Goal: Find specific page/section

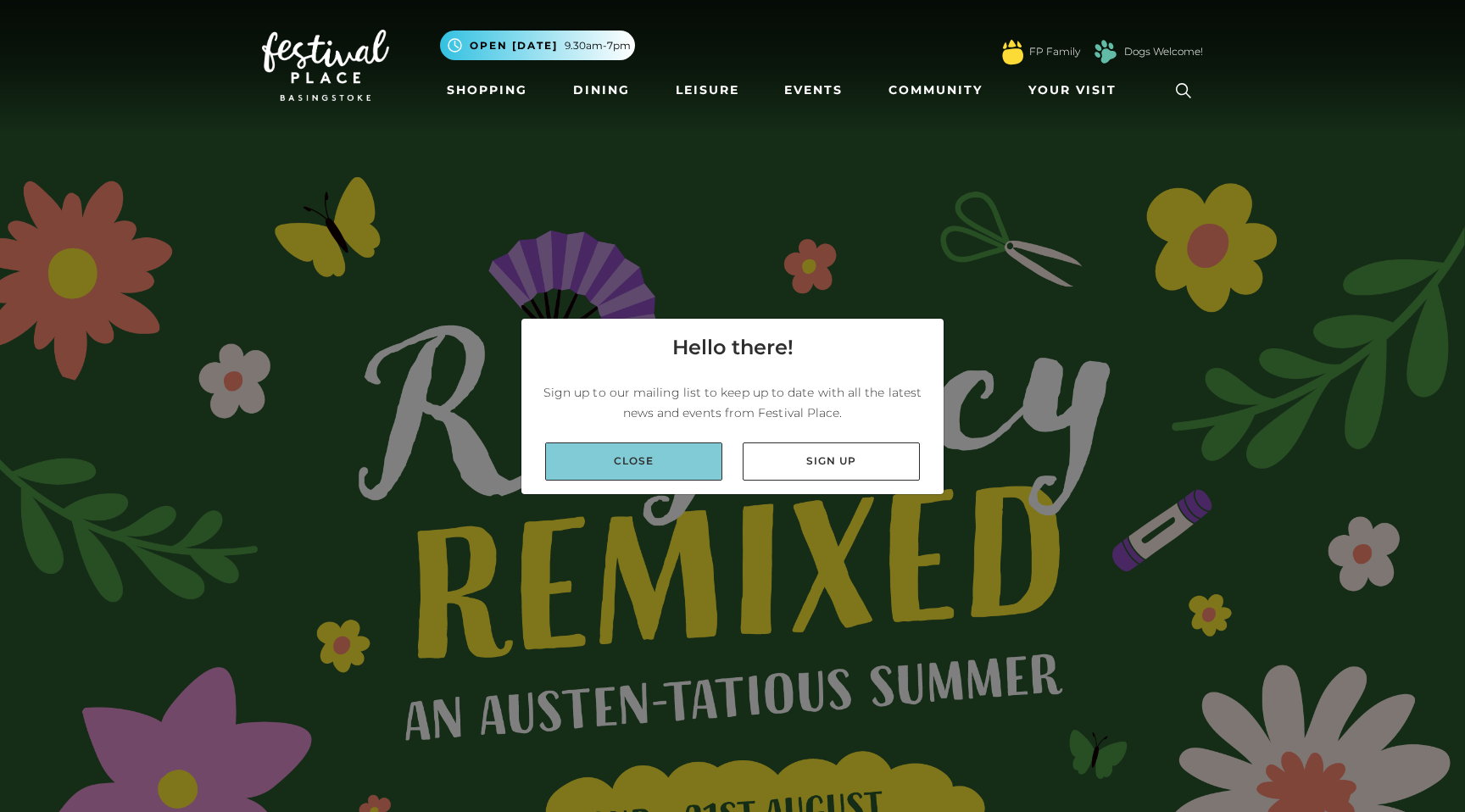
click at [677, 466] on link "Close" at bounding box center [633, 462] width 177 height 38
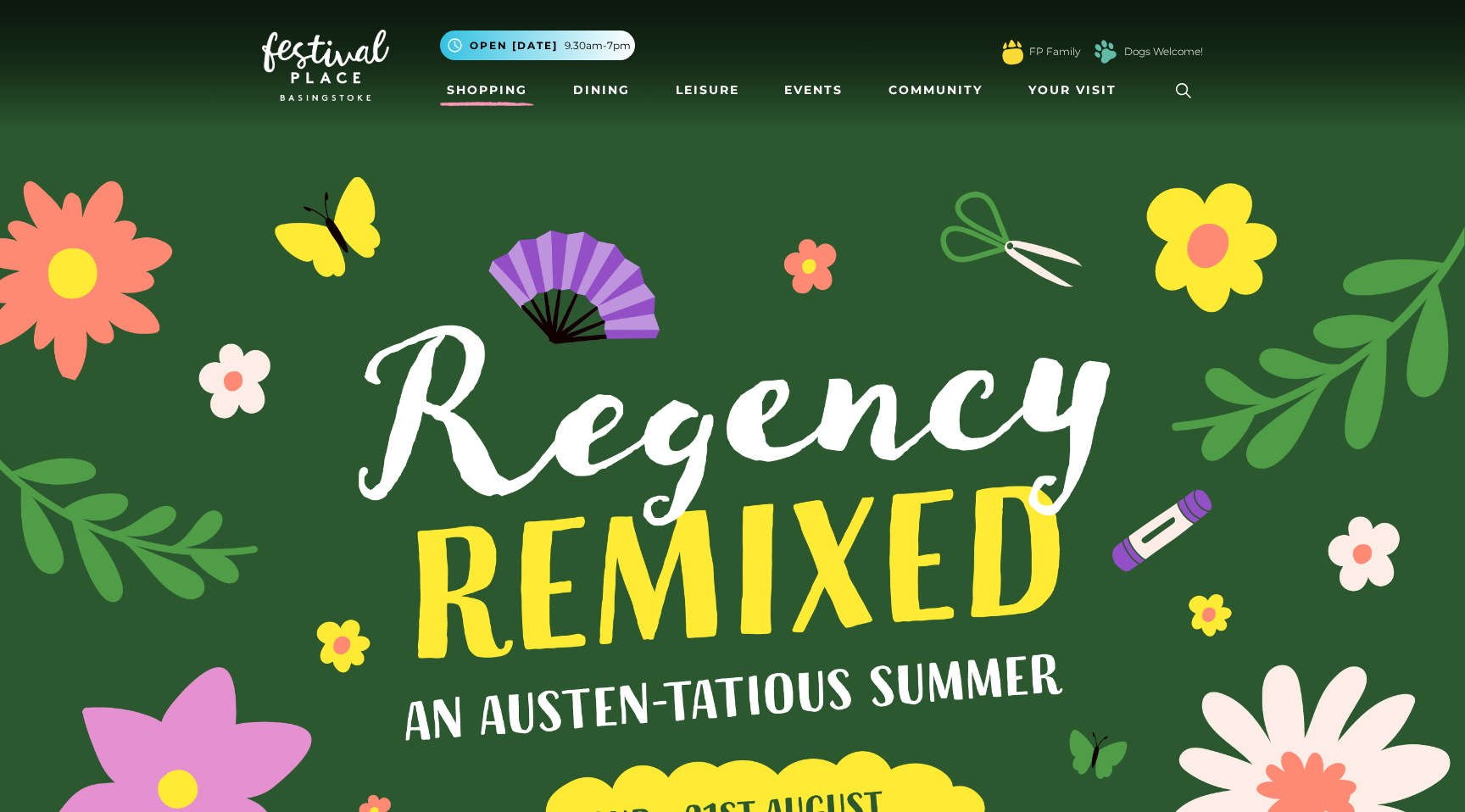
click at [499, 95] on link "Shopping" at bounding box center [487, 90] width 94 height 31
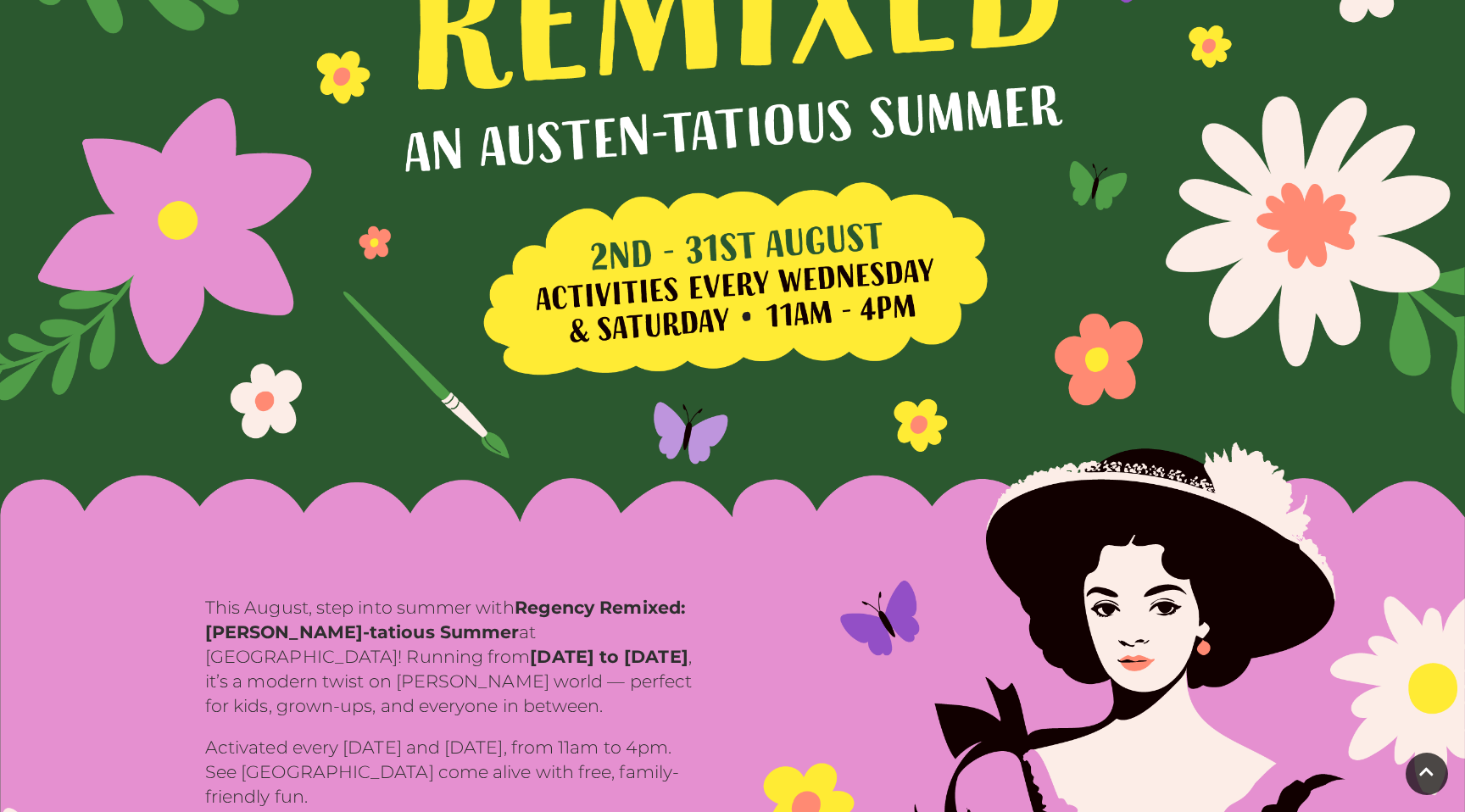
scroll to position [630, 0]
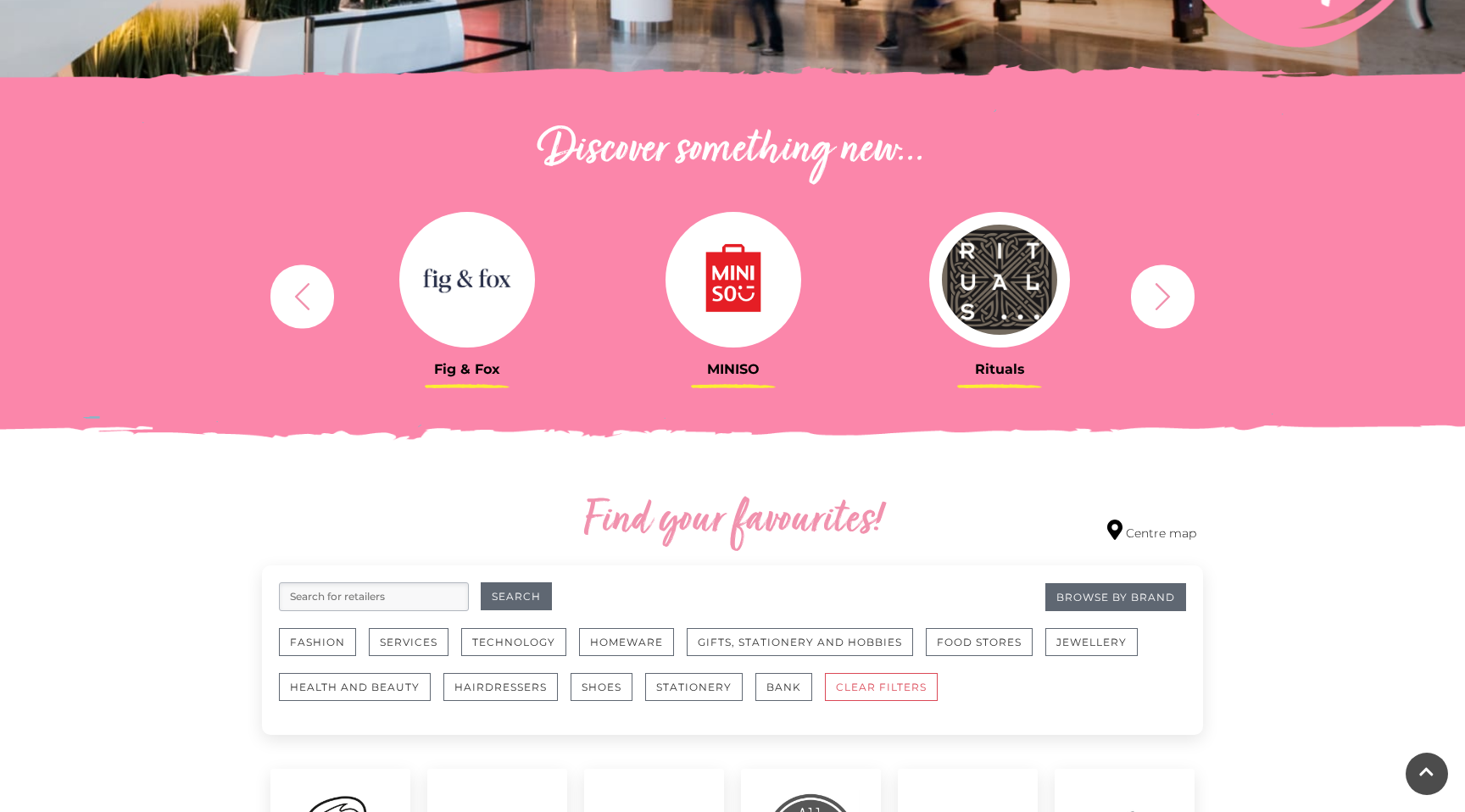
scroll to position [505, 0]
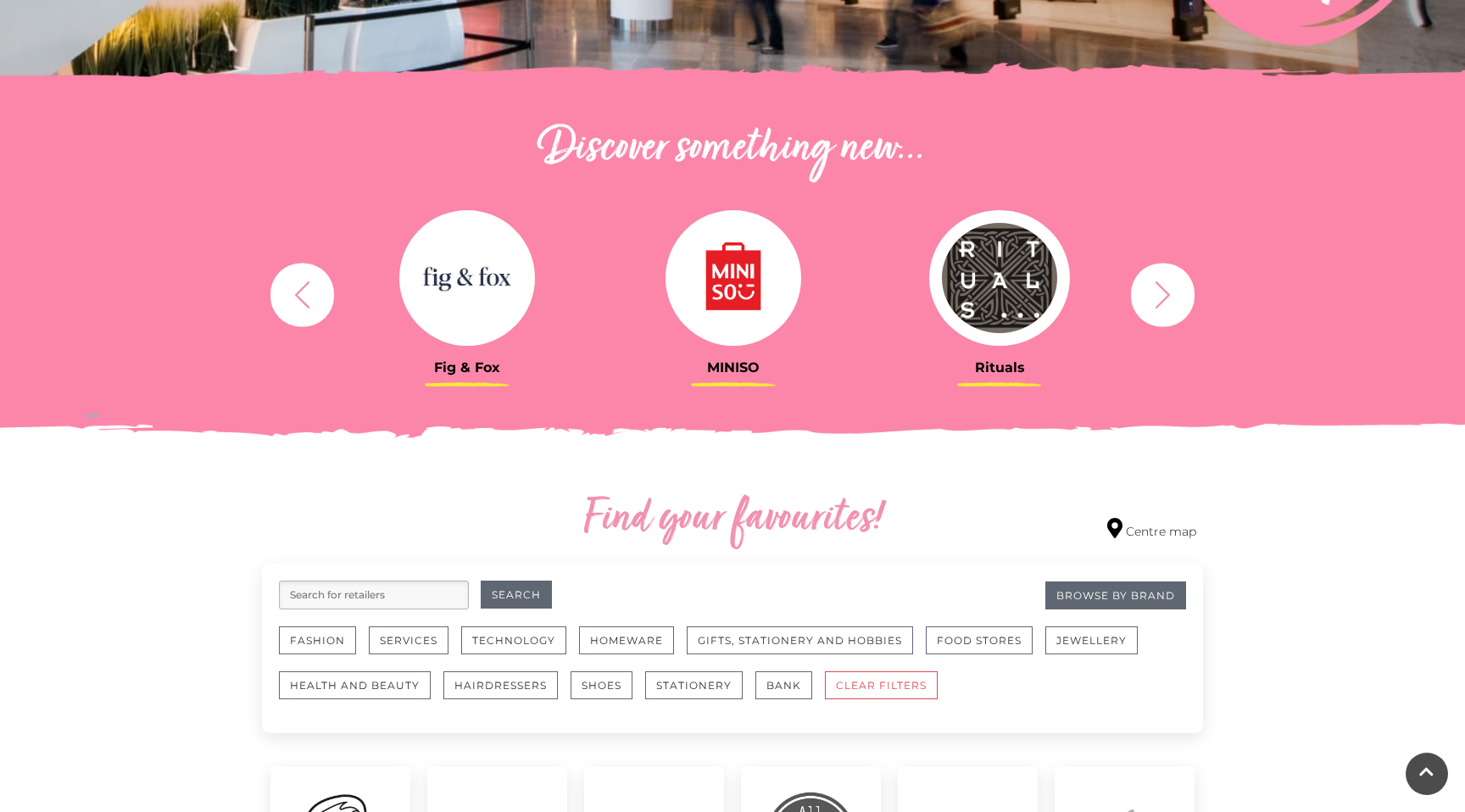
click at [1181, 305] on button "button" at bounding box center [1162, 295] width 64 height 64
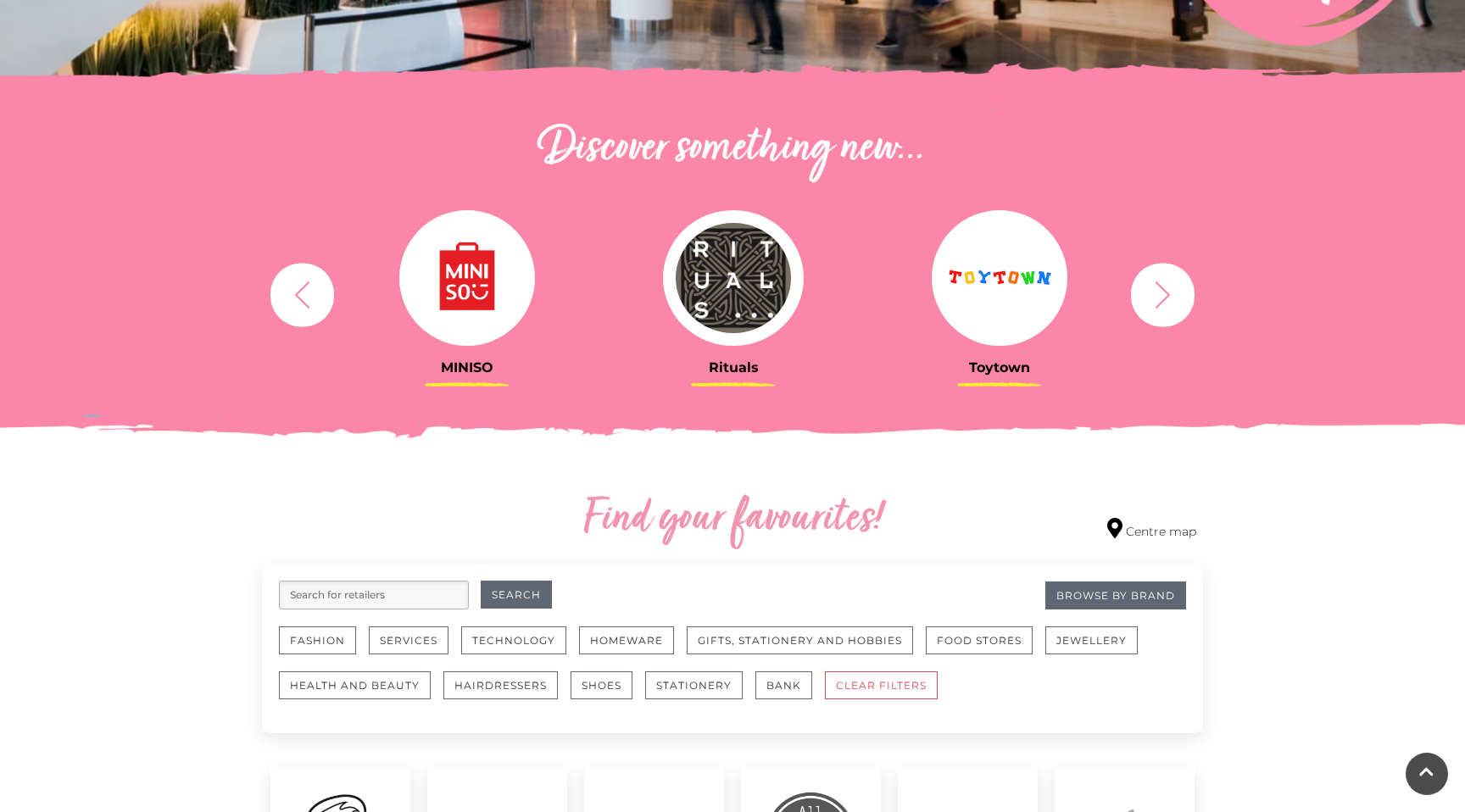
click at [1181, 305] on button "button" at bounding box center [1162, 295] width 64 height 64
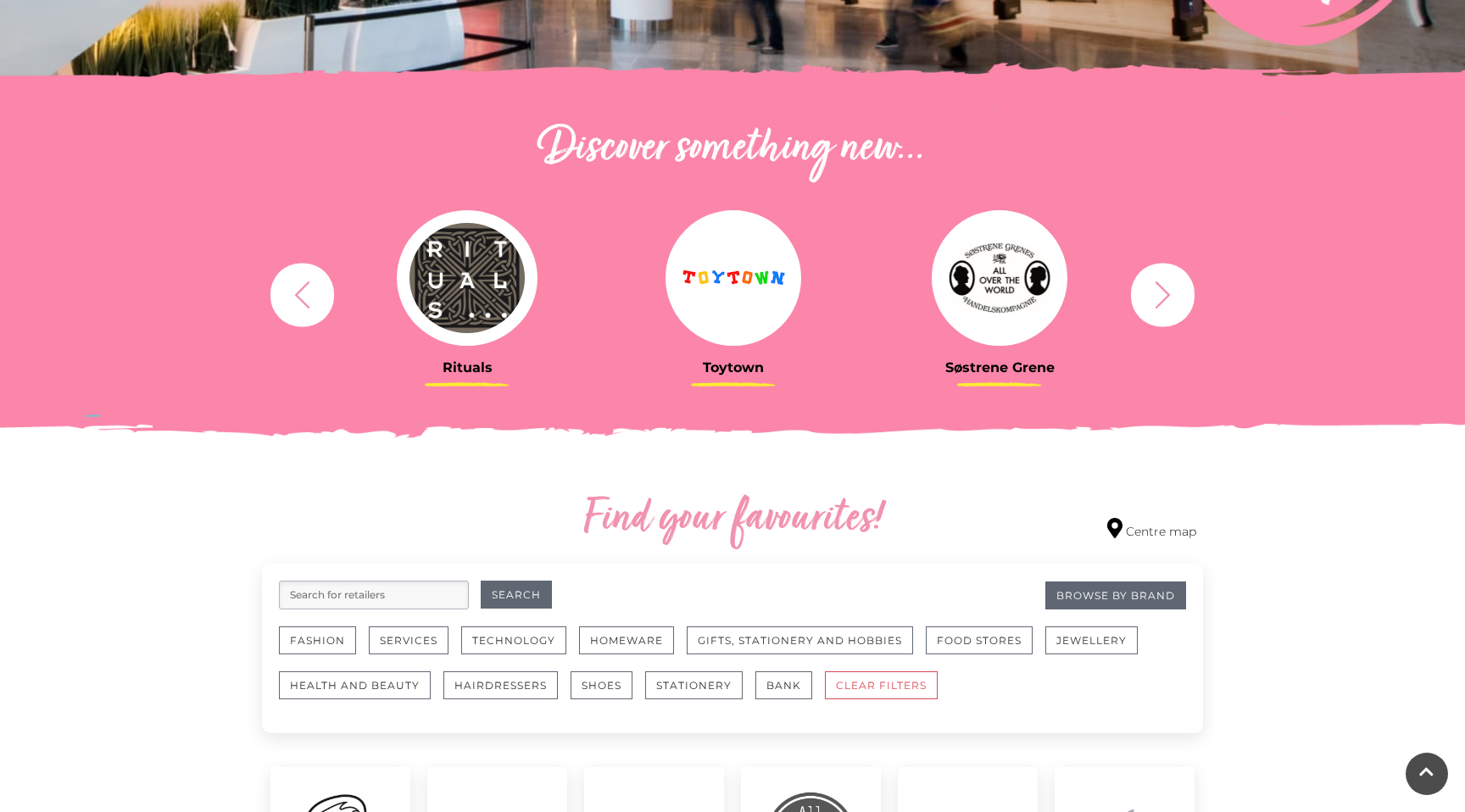
click at [1167, 316] on button "button" at bounding box center [1162, 295] width 64 height 64
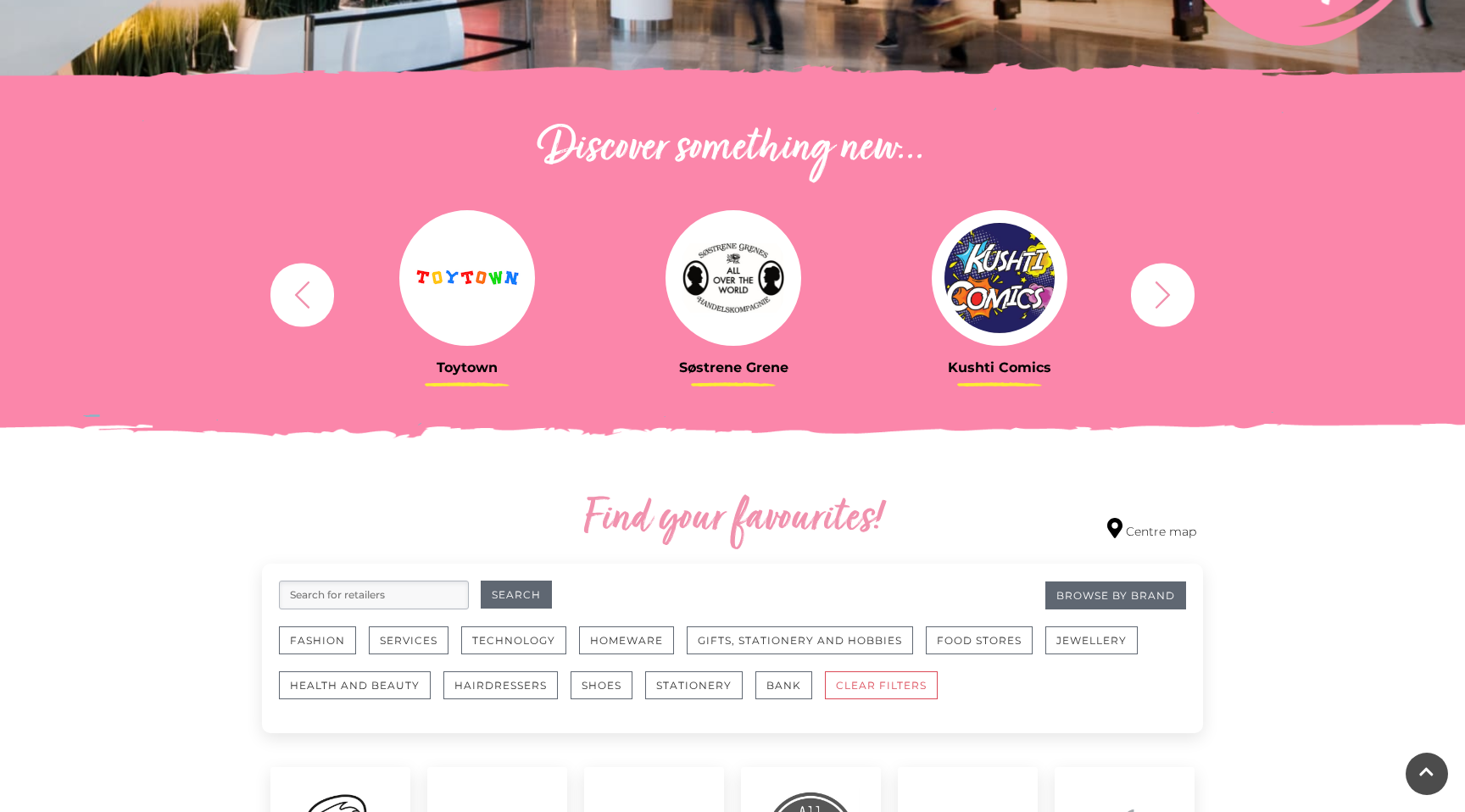
click at [1167, 316] on button "button" at bounding box center [1162, 295] width 64 height 64
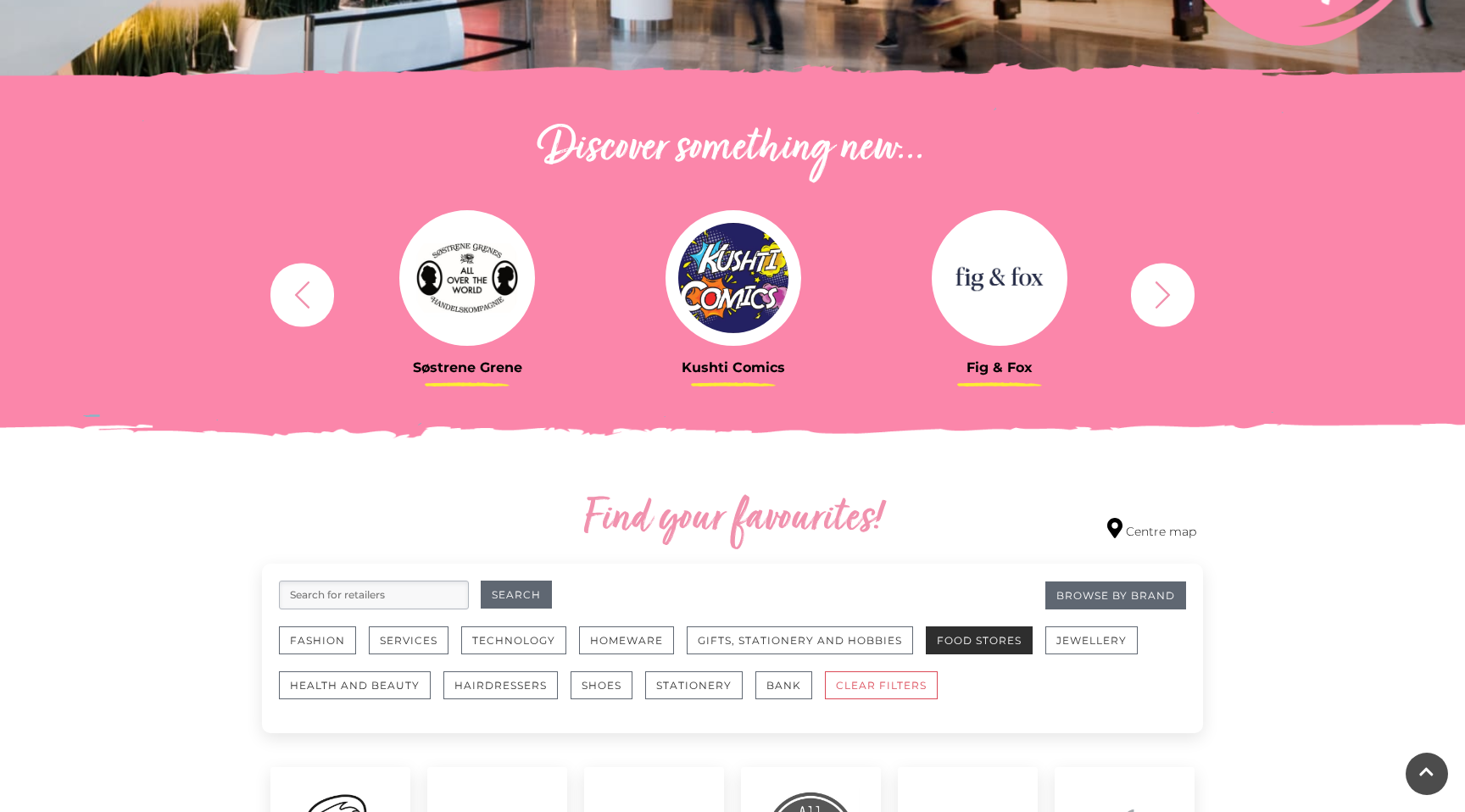
click at [964, 649] on button "Food Stores" at bounding box center [978, 640] width 106 height 28
